Goal: Task Accomplishment & Management: Complete application form

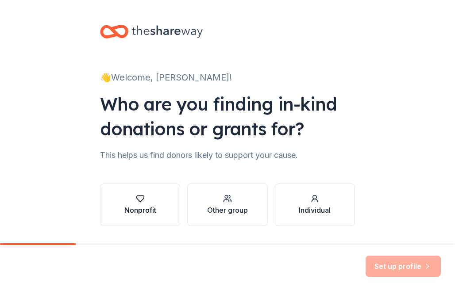
click at [148, 205] on div "Nonprofit" at bounding box center [140, 210] width 32 height 11
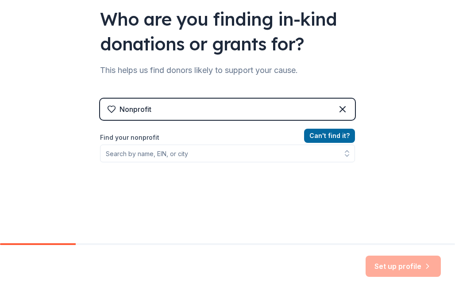
scroll to position [88, 0]
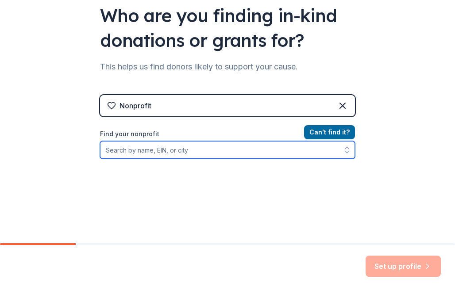
click at [196, 148] on input "Find your nonprofit" at bounding box center [227, 150] width 255 height 18
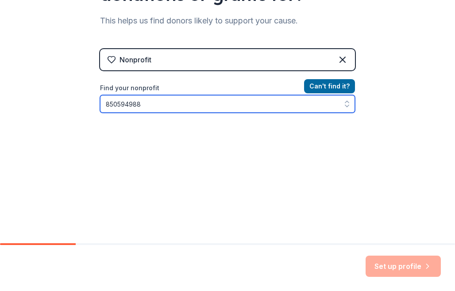
scroll to position [135, 0]
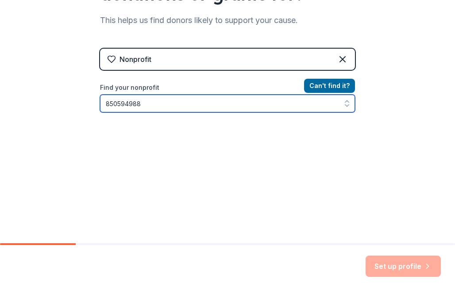
type input "850594988"
click at [342, 101] on icon "button" at bounding box center [346, 103] width 9 height 9
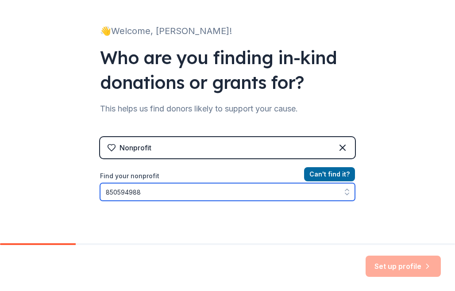
scroll to position [91, 0]
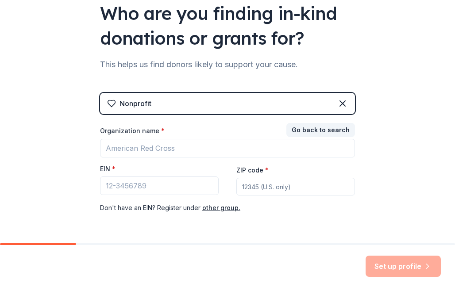
click at [249, 108] on div "Nonprofit" at bounding box center [227, 103] width 255 height 21
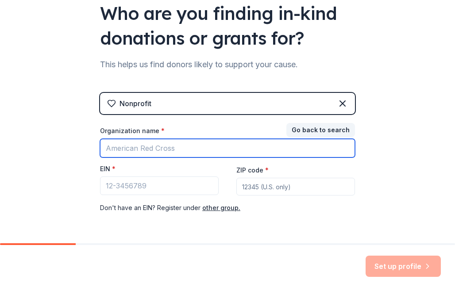
click at [165, 154] on input "Organization name *" at bounding box center [227, 148] width 255 height 19
type input "[DEMOGRAPHIC_DATA] Charities - Diocese of [GEOGRAPHIC_DATA]"
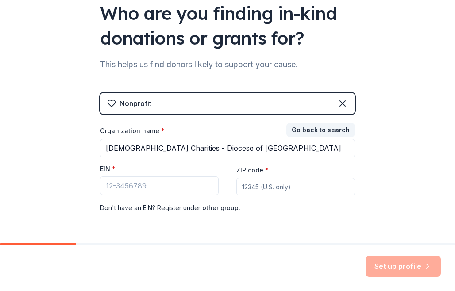
type input "17111"
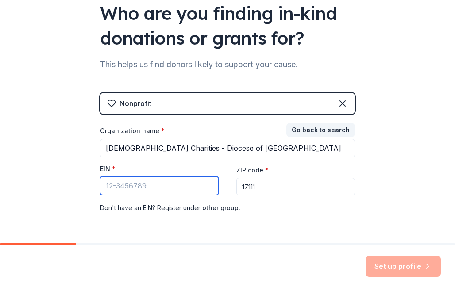
click at [160, 182] on input "EIN *" at bounding box center [159, 185] width 119 height 19
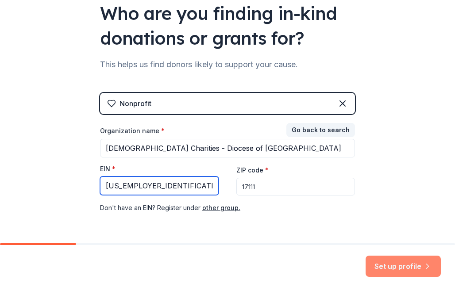
type input "[US_EMPLOYER_IDENTIFICATION_NUMBER]"
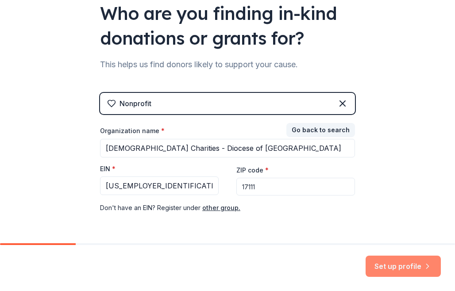
click at [414, 266] on button "Set up profile" at bounding box center [402, 266] width 75 height 21
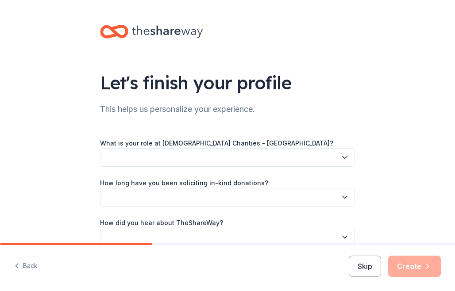
click at [216, 165] on button "button" at bounding box center [227, 157] width 255 height 19
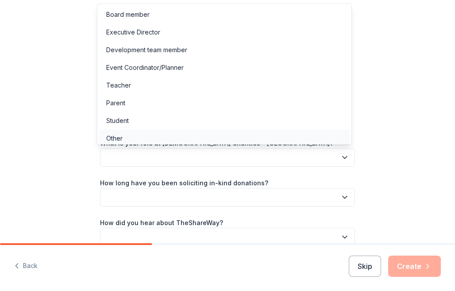
scroll to position [3, 0]
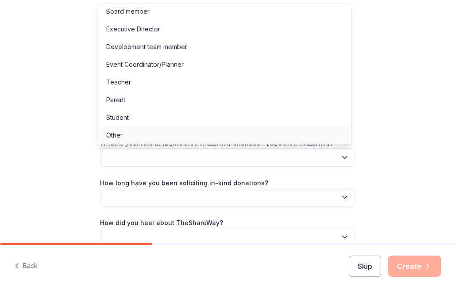
click at [172, 136] on div "Other" at bounding box center [224, 135] width 250 height 18
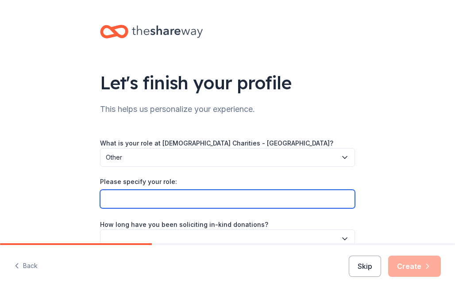
click at [178, 199] on input "Please specify your role:" at bounding box center [227, 199] width 255 height 19
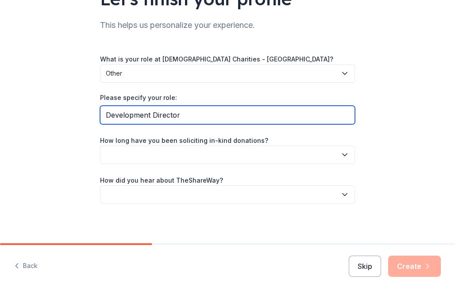
scroll to position [87, 0]
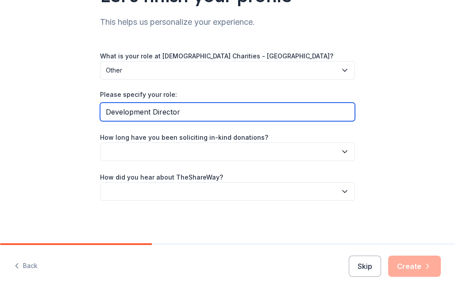
type input "Development Director"
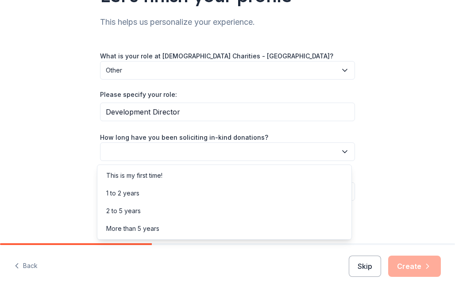
click at [249, 151] on button "button" at bounding box center [227, 151] width 255 height 19
click at [156, 228] on div "More than 5 years" at bounding box center [132, 228] width 53 height 11
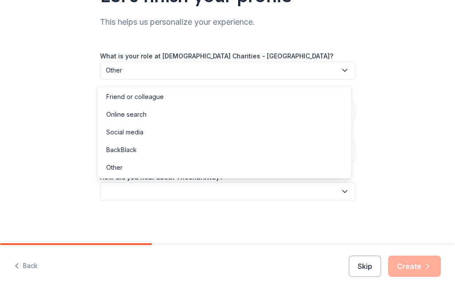
click at [205, 194] on button "button" at bounding box center [227, 191] width 255 height 19
click at [182, 172] on div "Other" at bounding box center [224, 168] width 250 height 18
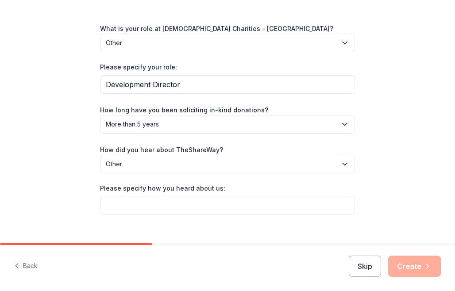
scroll to position [128, 0]
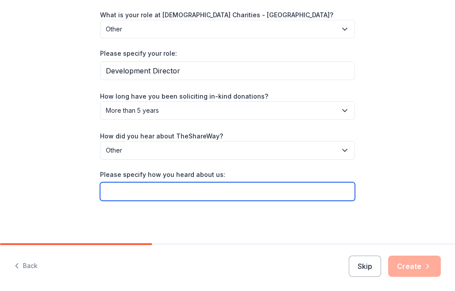
click at [210, 186] on input "Please specify how you heard about us:" at bounding box center [227, 191] width 255 height 19
type input "webinar"
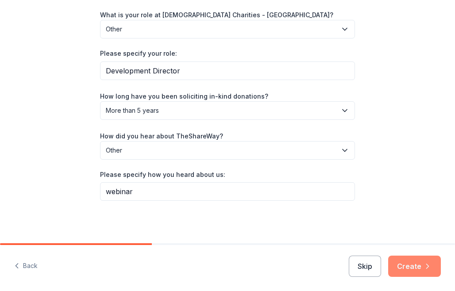
click at [424, 268] on icon "button" at bounding box center [427, 266] width 9 height 9
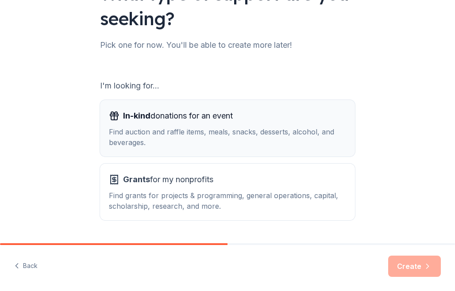
scroll to position [114, 0]
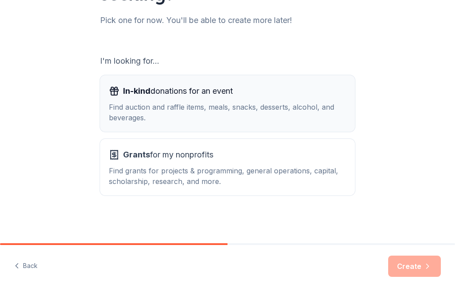
click at [289, 107] on div "Find auction and raffle items, meals, snacks, desserts, alcohol, and beverages." at bounding box center [227, 112] width 237 height 21
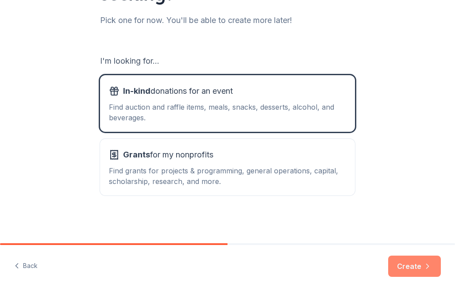
click at [406, 266] on button "Create" at bounding box center [414, 266] width 53 height 21
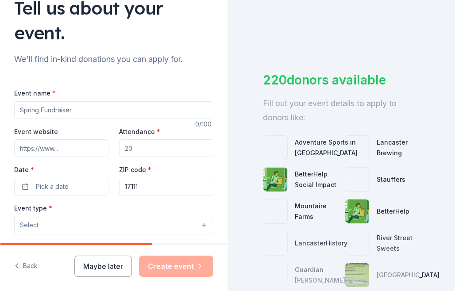
scroll to position [88, 0]
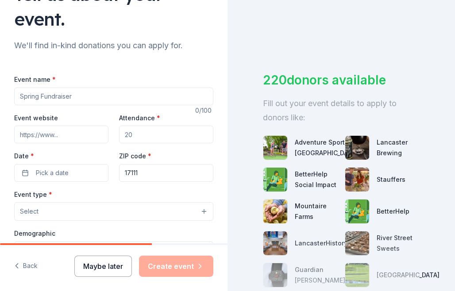
click at [114, 267] on button "Maybe later" at bounding box center [102, 266] width 57 height 21
click at [126, 266] on button "Maybe later" at bounding box center [102, 266] width 57 height 21
